Goal: Task Accomplishment & Management: Complete application form

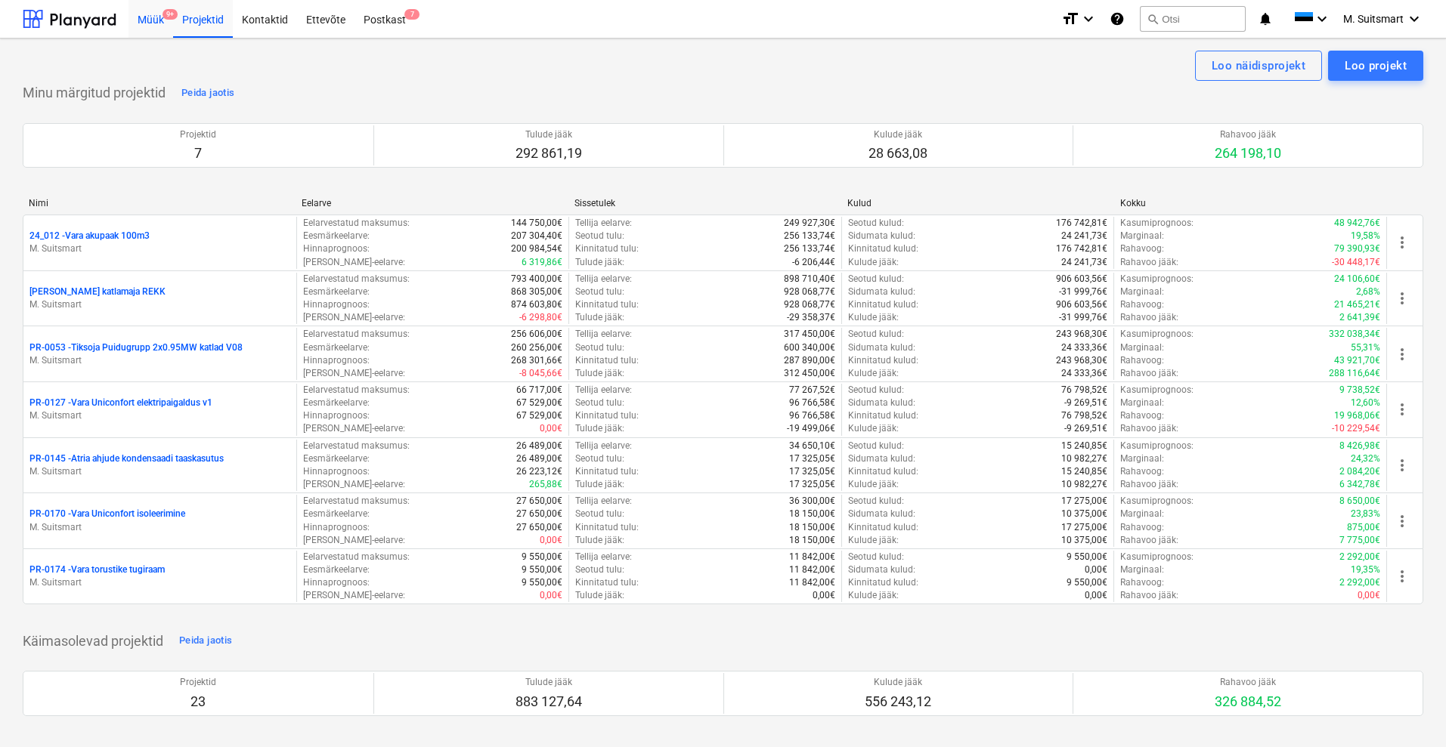
click at [147, 15] on div "Müük 9+" at bounding box center [150, 18] width 45 height 39
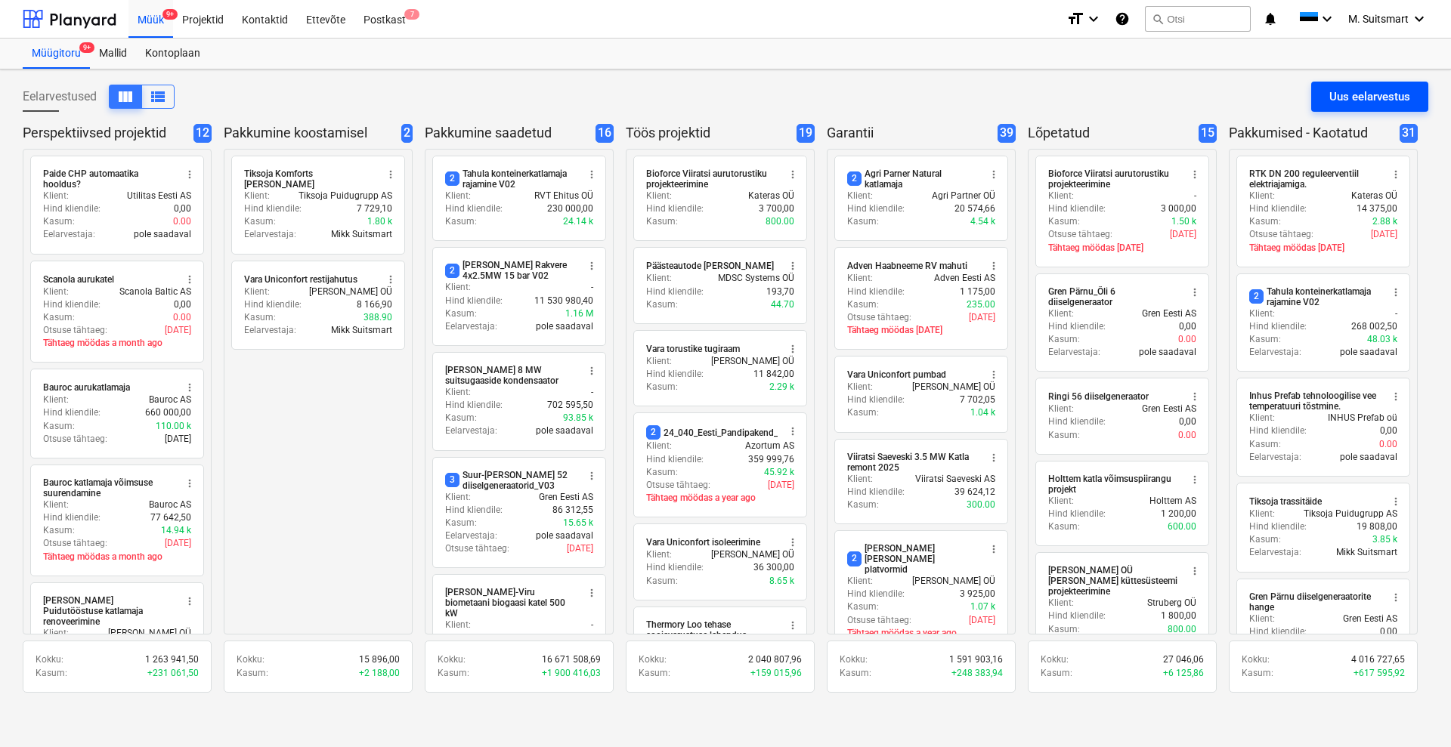
click at [1349, 94] on div "Uus eelarvestus" at bounding box center [1369, 97] width 81 height 20
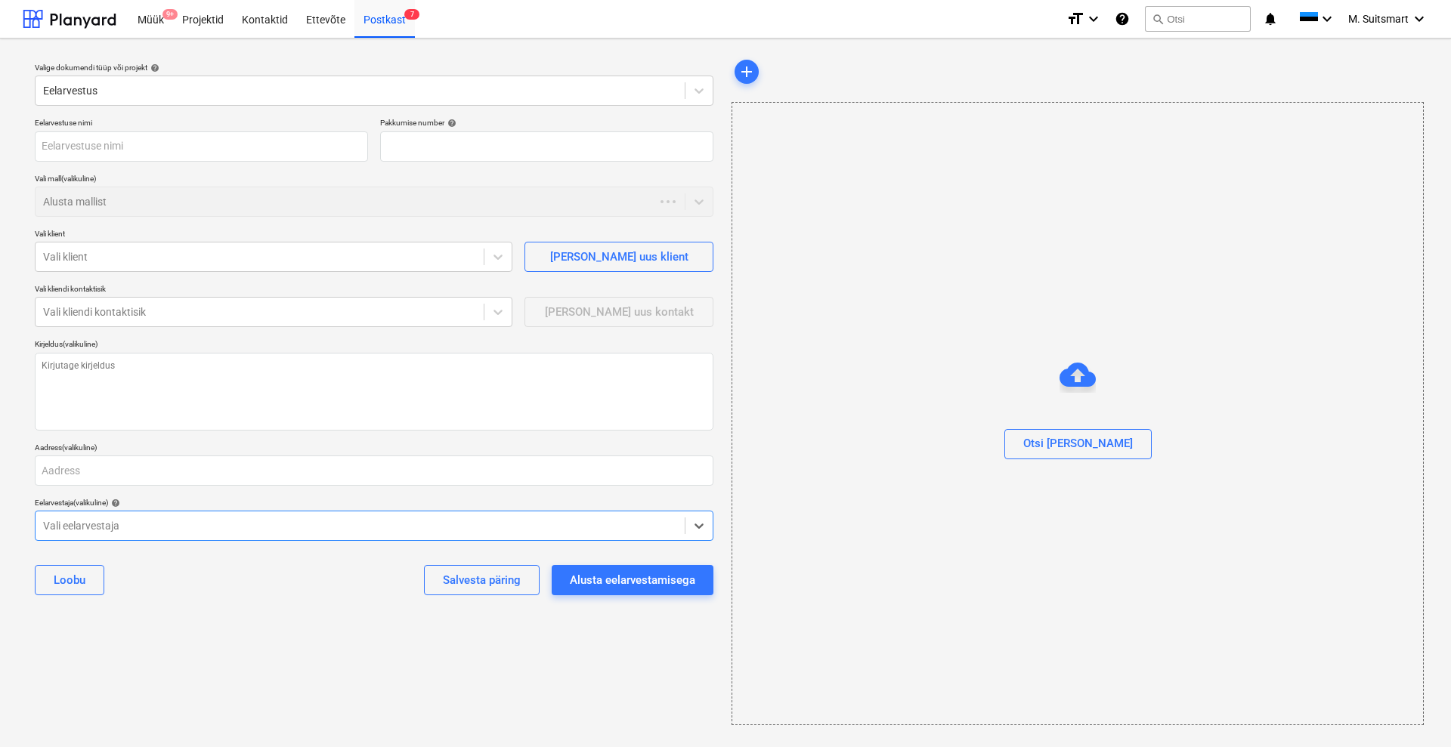
type textarea "x"
type input "QU-0182"
type textarea "x"
click at [64, 14] on div at bounding box center [70, 19] width 94 height 38
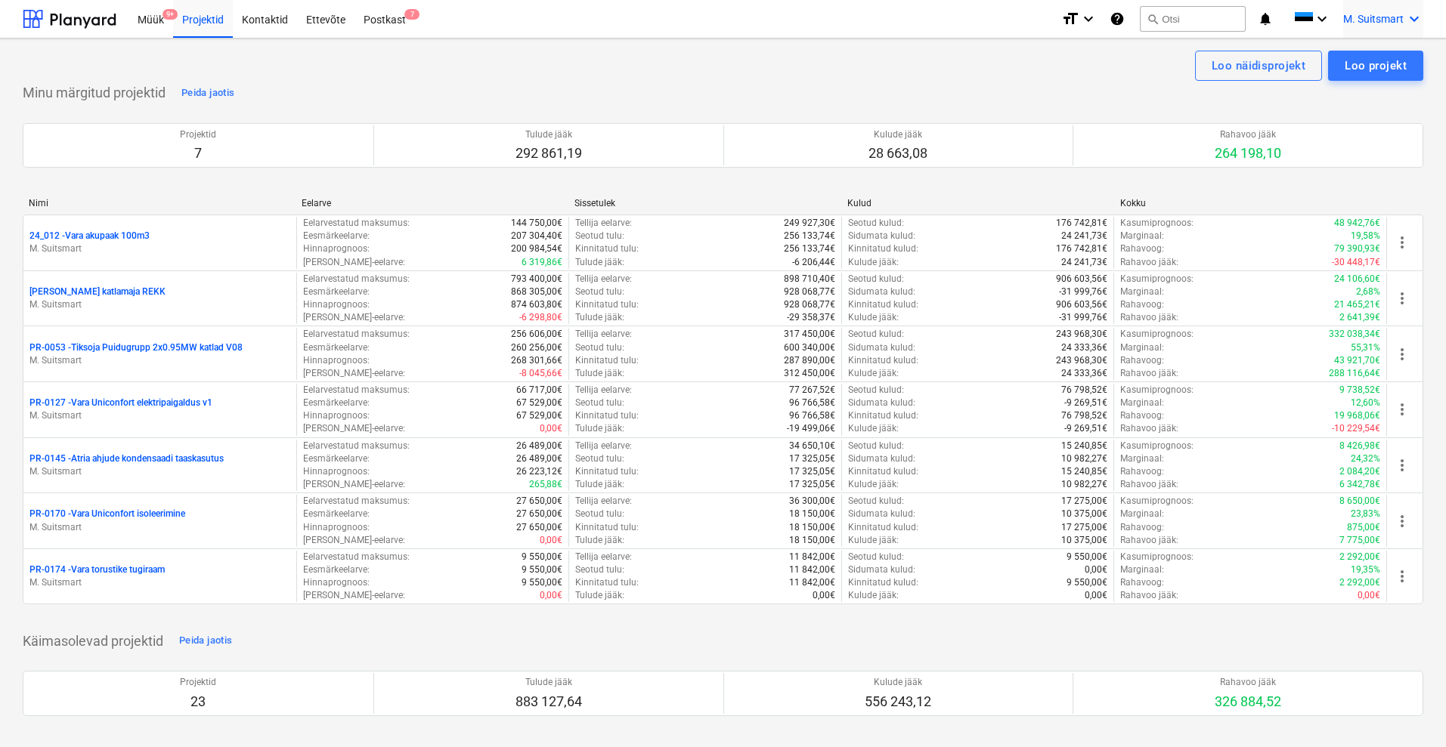
click at [1357, 18] on span "M. Suitsmart" at bounding box center [1373, 19] width 60 height 12
click at [1357, 103] on div "MS [PERSON_NAME] Services OÜ" at bounding box center [1349, 96] width 128 height 21
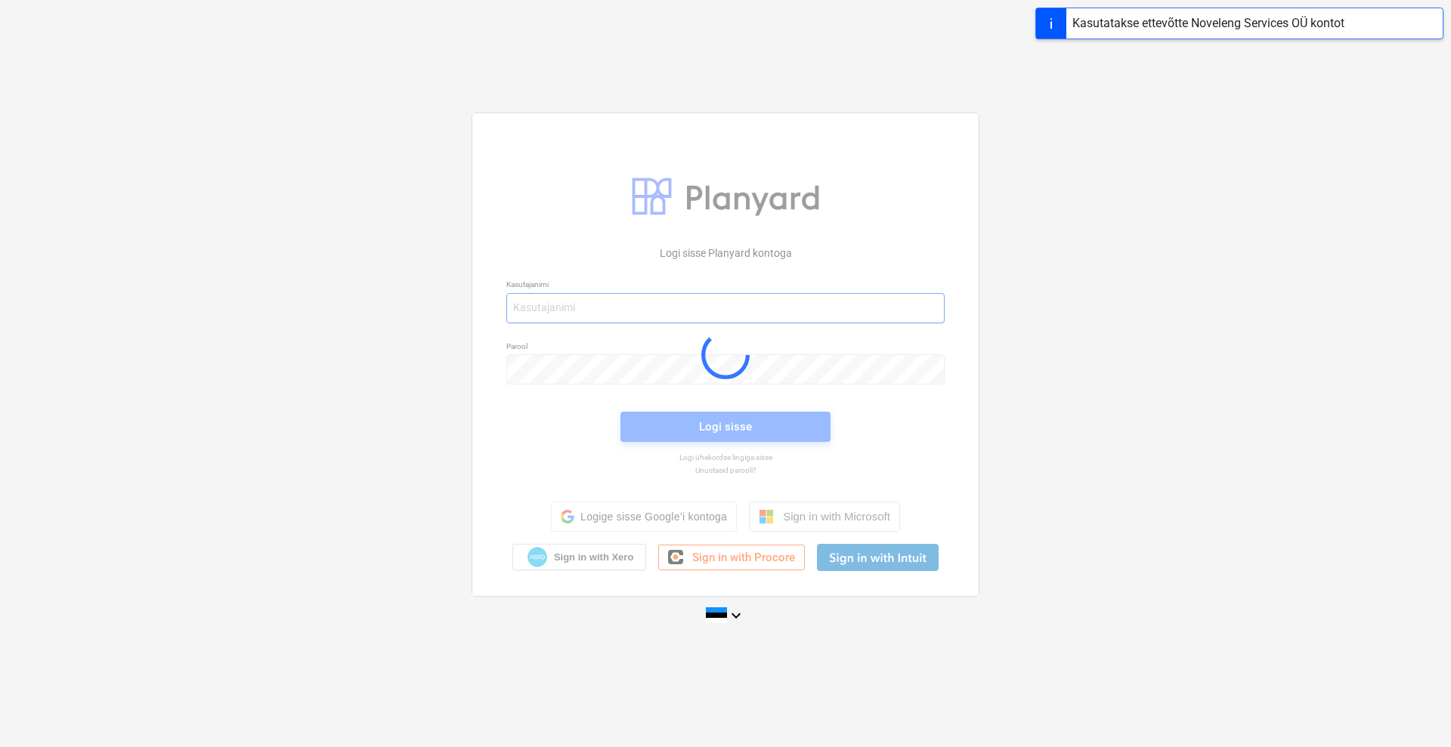
type input "[EMAIL_ADDRESS][DOMAIN_NAME]"
